Goal: Information Seeking & Learning: Understand process/instructions

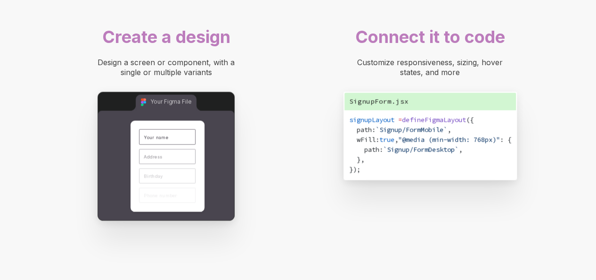
scroll to position [720, 0]
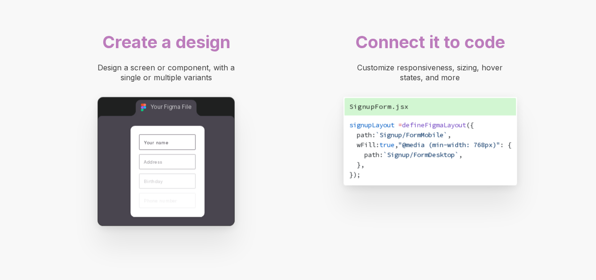
click at [398, 149] on span ""@media (min-width: 768px)"" at bounding box center [449, 144] width 102 height 8
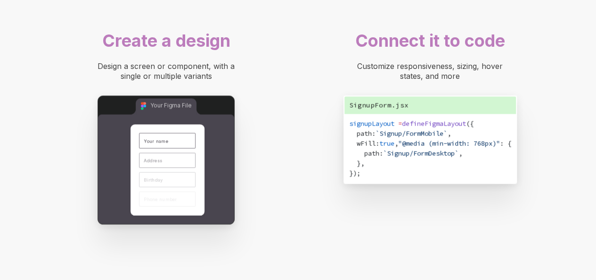
click at [431, 70] on div "Customize responsiveness, sizing, hover states, and more" at bounding box center [430, 71] width 151 height 20
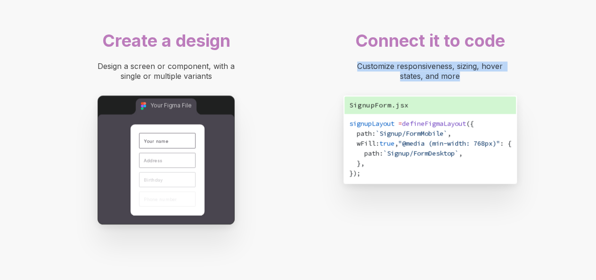
click at [431, 70] on div "Customize responsiveness, sizing, hover states, and more" at bounding box center [430, 71] width 151 height 20
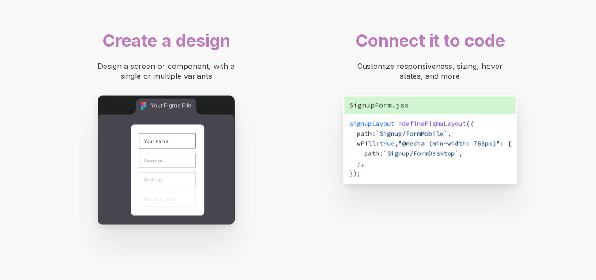
click at [339, 36] on div "Connect it to code" at bounding box center [430, 41] width 217 height 22
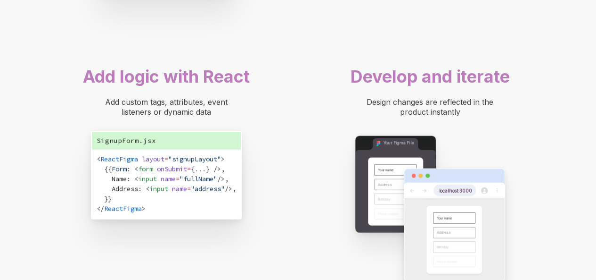
scroll to position [952, 0]
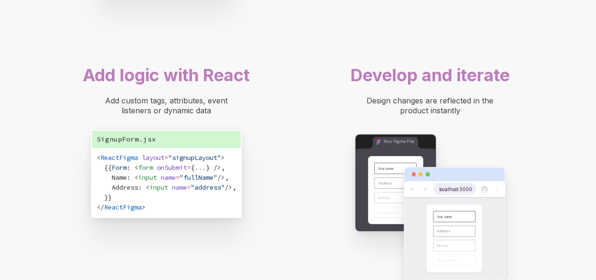
click at [236, 62] on div "Add logic with React Add custom tags, attributes, event listeners or dynamic da…" at bounding box center [166, 143] width 226 height 168
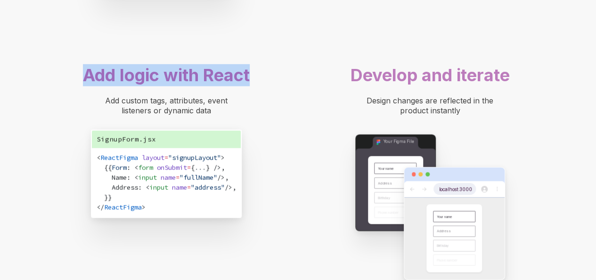
click at [236, 62] on div "Add logic with React Add custom tags, attributes, event listeners or dynamic da…" at bounding box center [166, 143] width 226 height 168
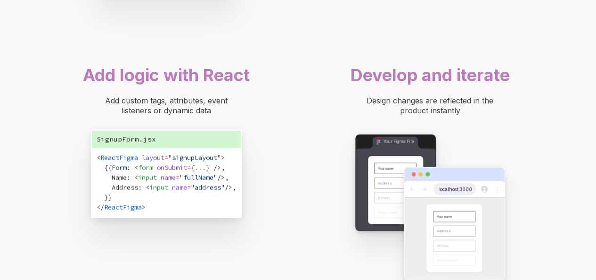
click at [273, 109] on div "Add custom tags, attributes, event listeners or dynamic data" at bounding box center [166, 106] width 217 height 20
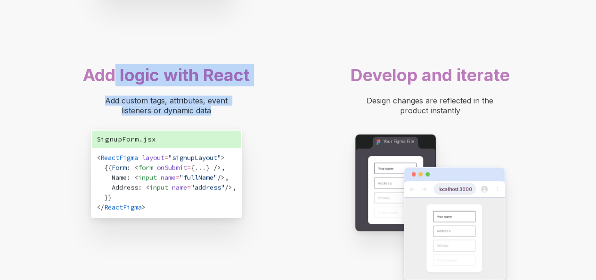
drag, startPoint x: 223, startPoint y: 112, endPoint x: 114, endPoint y: 89, distance: 111.8
click at [114, 89] on div "Add logic with React Add custom tags, attributes, event listeners or dynamic da…" at bounding box center [166, 143] width 226 height 168
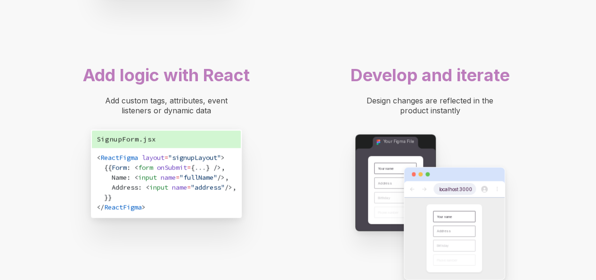
click at [412, 99] on span "Design changes are reflected in the product instantly" at bounding box center [431, 105] width 129 height 19
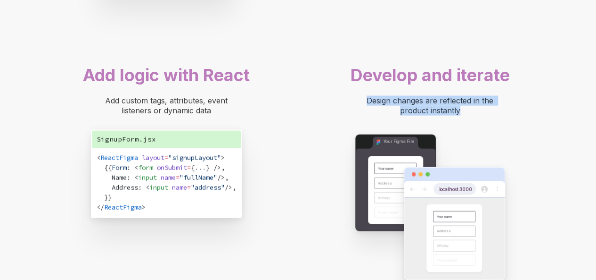
click at [415, 100] on span "Design changes are reflected in the product instantly" at bounding box center [431, 105] width 129 height 19
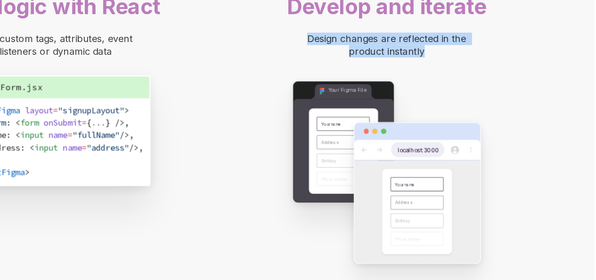
scroll to position [984, 0]
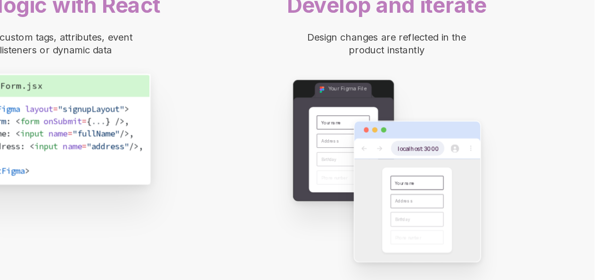
click at [498, 128] on div "Your Figma File Your name Address Birthday Phone number Website Title... Websit…" at bounding box center [430, 174] width 150 height 145
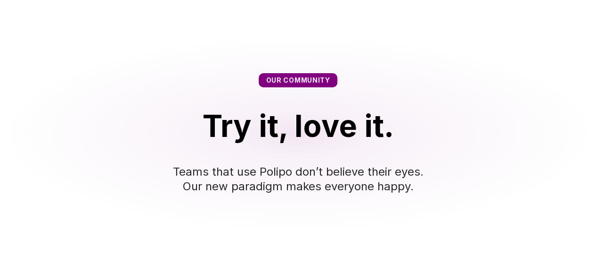
scroll to position [1678, 0]
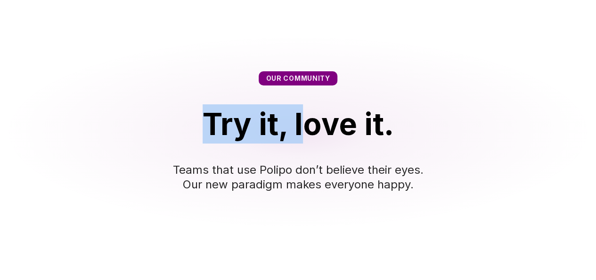
drag, startPoint x: 198, startPoint y: 107, endPoint x: 390, endPoint y: 140, distance: 194.8
click at [390, 140] on div "Try it, love it." at bounding box center [298, 123] width 521 height 39
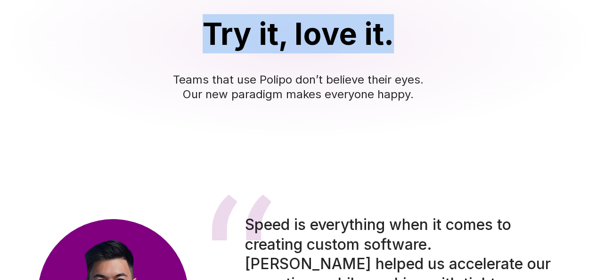
scroll to position [1769, 0]
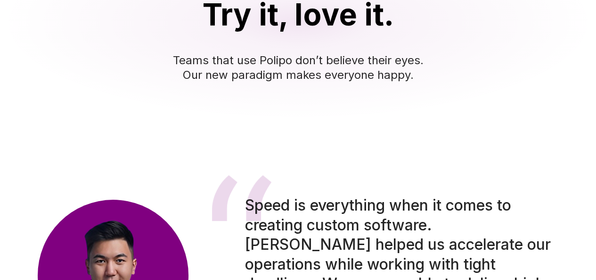
scroll to position [1787, 0]
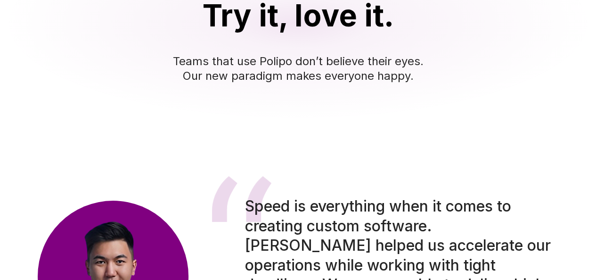
click at [370, 185] on div "Speed is everything when it comes to creating custom software. Polipo helped us…" at bounding box center [298, 275] width 596 height 234
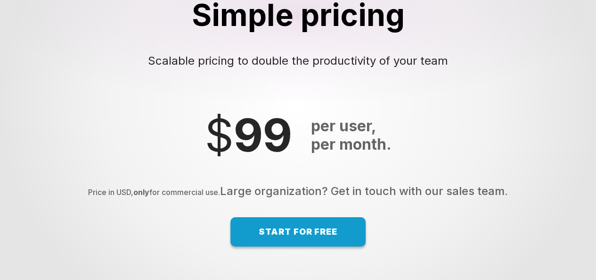
scroll to position [6399, 0]
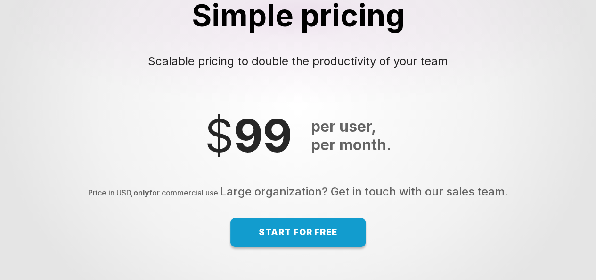
click at [323, 237] on span "Start for free" at bounding box center [298, 232] width 79 height 10
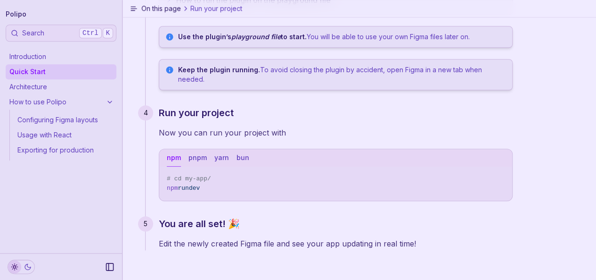
scroll to position [462, 0]
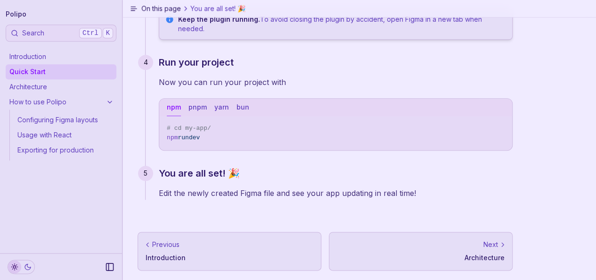
click at [204, 140] on span "npm run dev" at bounding box center [336, 137] width 338 height 9
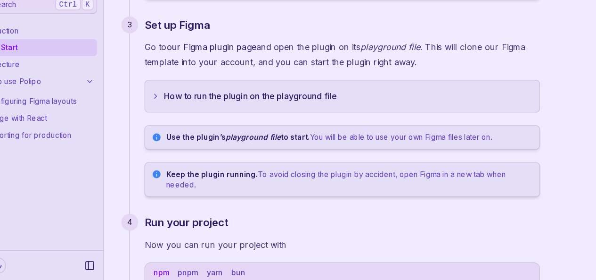
scroll to position [296, 0]
click at [203, 107] on button "How to run the plugin on the playground file" at bounding box center [335, 115] width 353 height 28
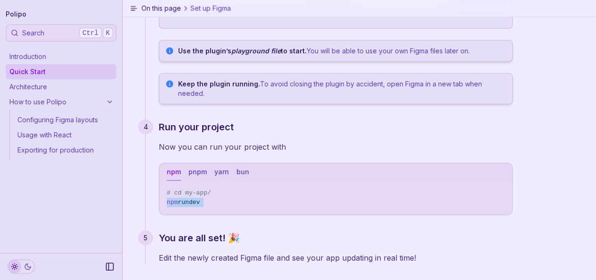
scroll to position [1198, 0]
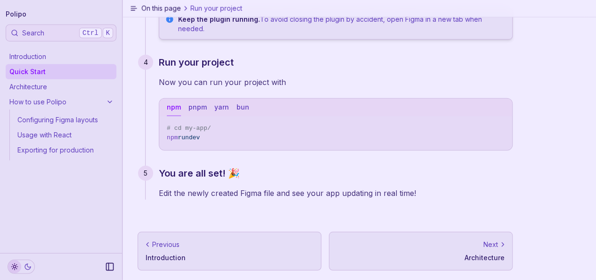
click at [301, 32] on p "Keep the plugin running. To avoid closing the plugin by accident, open Figma in…" at bounding box center [342, 24] width 329 height 19
